Goal: Check status: Check status

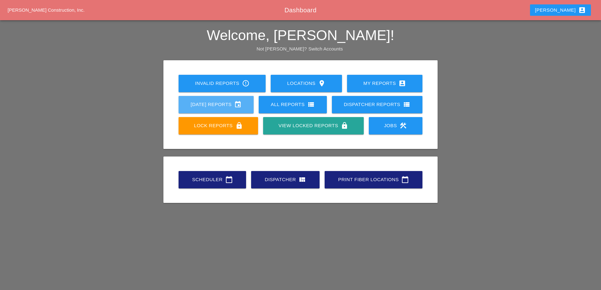
click at [221, 108] on link "[DATE] Reports event" at bounding box center [215, 104] width 75 height 17
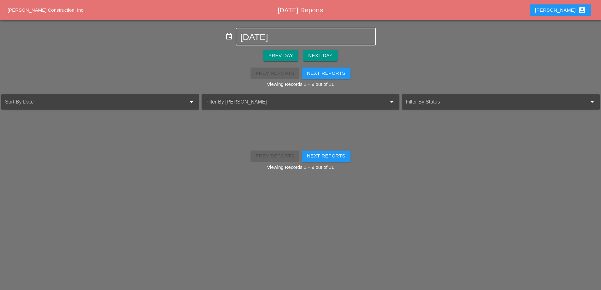
click at [264, 38] on input "[DATE]" at bounding box center [305, 37] width 131 height 10
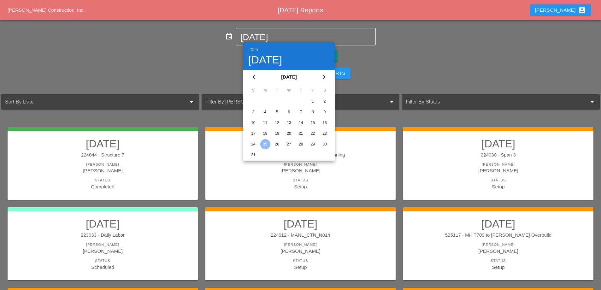
click at [322, 135] on div "23" at bounding box center [324, 133] width 10 height 10
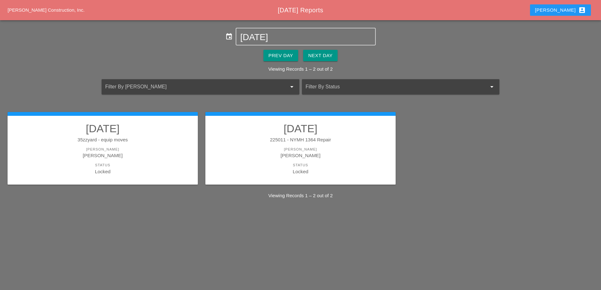
click at [153, 143] on link "[DATE] 35zzyard - equip moves [PERSON_NAME] [PERSON_NAME] Status Locked" at bounding box center [102, 148] width 177 height 53
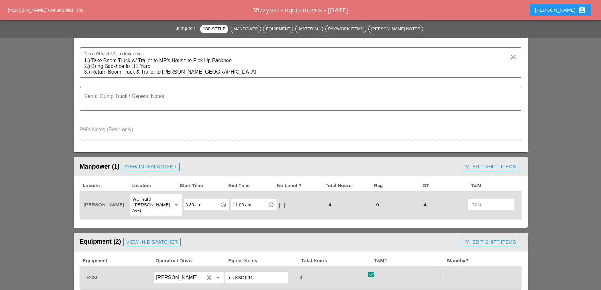
scroll to position [189, 0]
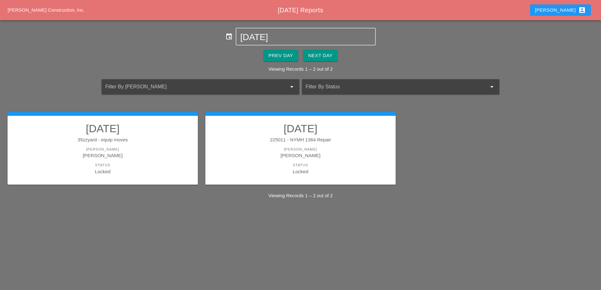
click at [310, 149] on div "[PERSON_NAME]" at bounding box center [300, 149] width 177 height 5
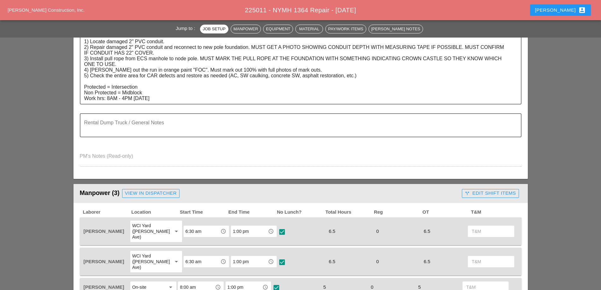
scroll to position [189, 0]
